Goal: Check status: Check status

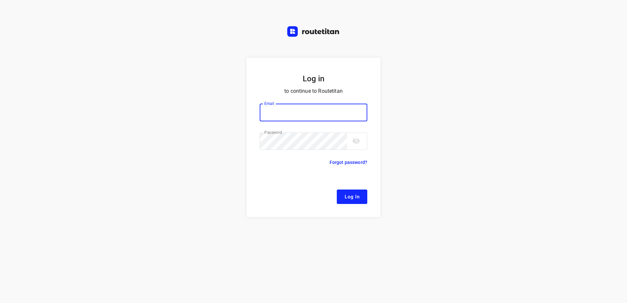
type input "[EMAIL_ADDRESS][DOMAIN_NAME]"
click at [357, 198] on span "Log In" at bounding box center [352, 197] width 15 height 9
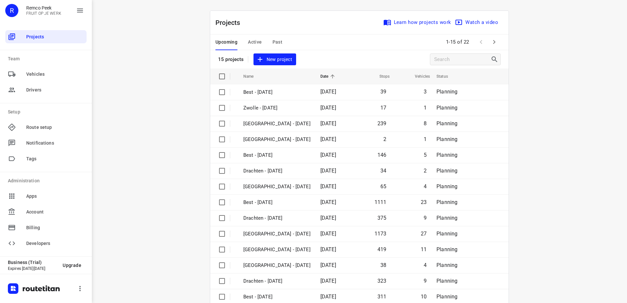
click at [245, 41] on div "Upcoming Active Past" at bounding box center [254, 42] width 77 height 16
click at [264, 41] on div "Upcoming Active Past" at bounding box center [254, 42] width 77 height 16
click at [259, 43] on span "Active" at bounding box center [255, 42] width 14 height 8
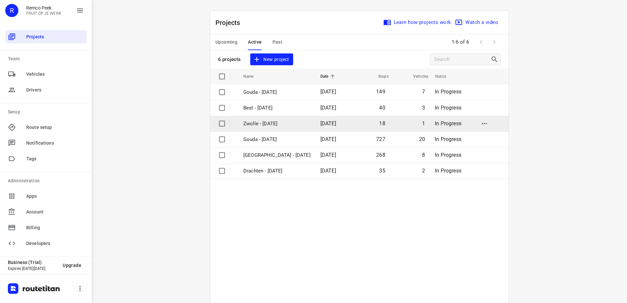
click at [285, 122] on p "Zwolle - [DATE]" at bounding box center [277, 124] width 67 height 8
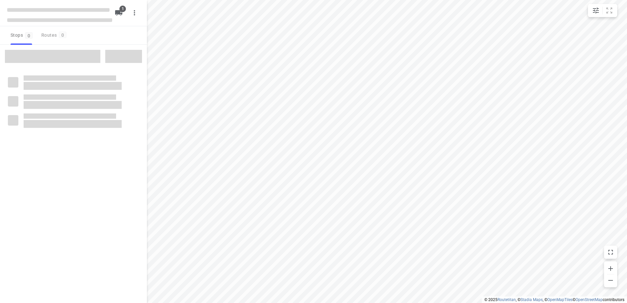
checkbox input "true"
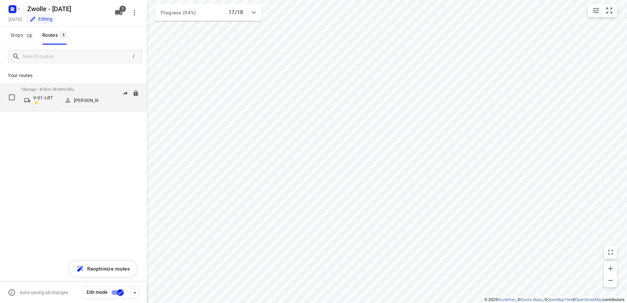
click at [60, 90] on p "18 stops • 87km • 3h49m • 50u" at bounding box center [61, 89] width 80 height 5
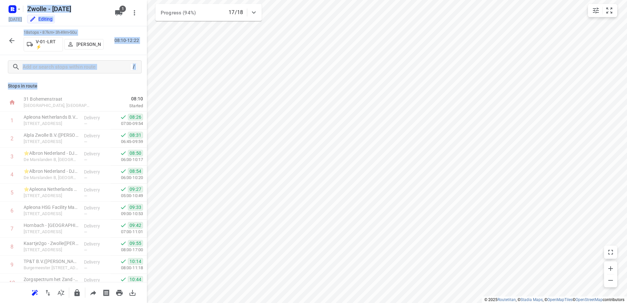
drag, startPoint x: 42, startPoint y: 85, endPoint x: -1, endPoint y: 86, distance: 43.3
click at [0, 86] on html "i © 2025 Routetitan , © Stadia Maps , © OpenMapTiles © OpenStreetMap contributo…" at bounding box center [313, 151] width 627 height 303
drag, startPoint x: 0, startPoint y: 86, endPoint x: 61, endPoint y: 87, distance: 61.0
click at [61, 87] on p "Stops in route" at bounding box center [73, 86] width 131 height 7
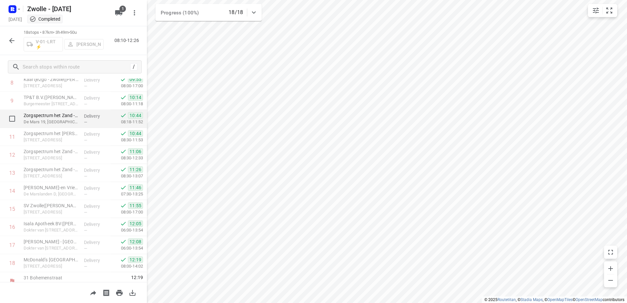
scroll to position [172, 0]
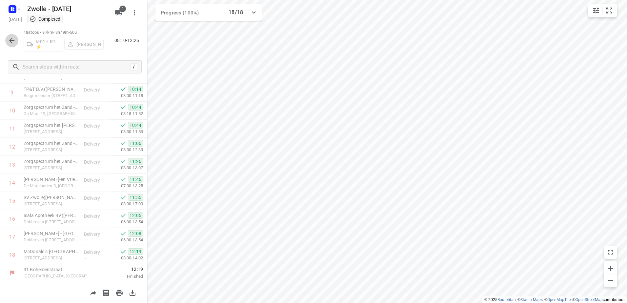
click at [18, 38] on button "button" at bounding box center [11, 40] width 13 height 13
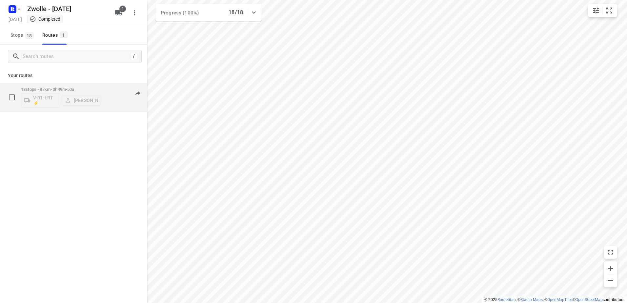
click at [105, 89] on div "18 stops • 87km • 3h49m • 50u V-01-LRT ⚡ [PERSON_NAME] 08:10-12:26" at bounding box center [84, 97] width 126 height 27
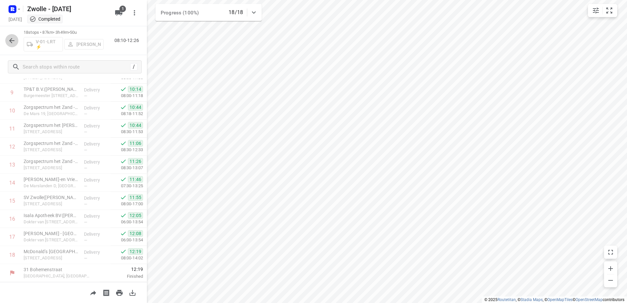
click at [7, 44] on button "button" at bounding box center [11, 40] width 13 height 13
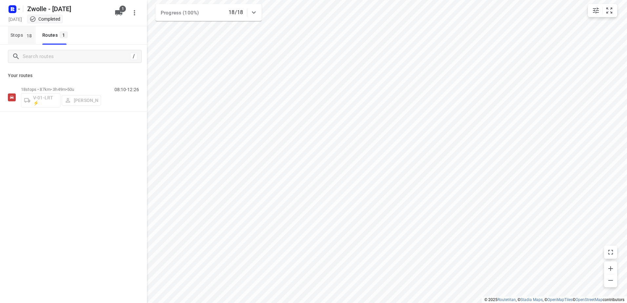
click at [22, 34] on span "Stops 18" at bounding box center [23, 35] width 25 height 8
